Goal: Navigation & Orientation: Find specific page/section

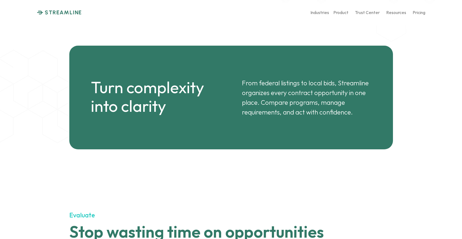
scroll to position [2803, 0]
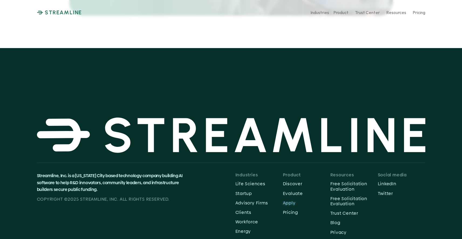
click at [289, 200] on p "Apply" at bounding box center [307, 202] width 48 height 5
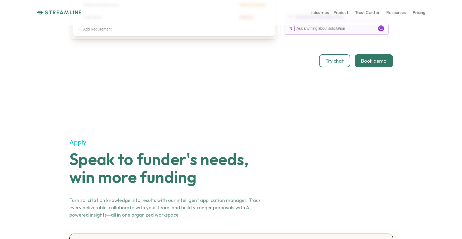
scroll to position [1366, 0]
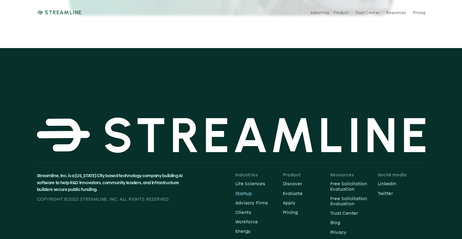
click at [243, 191] on p "Startup" at bounding box center [260, 193] width 48 height 5
